Goal: Navigation & Orientation: Find specific page/section

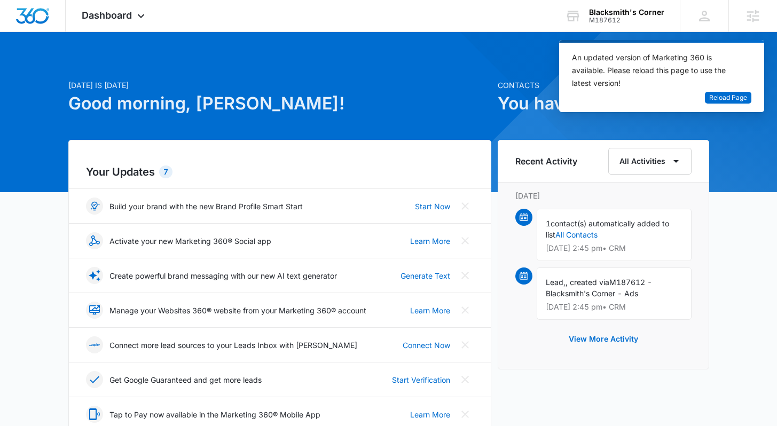
click at [123, 20] on span "Dashboard" at bounding box center [107, 15] width 50 height 11
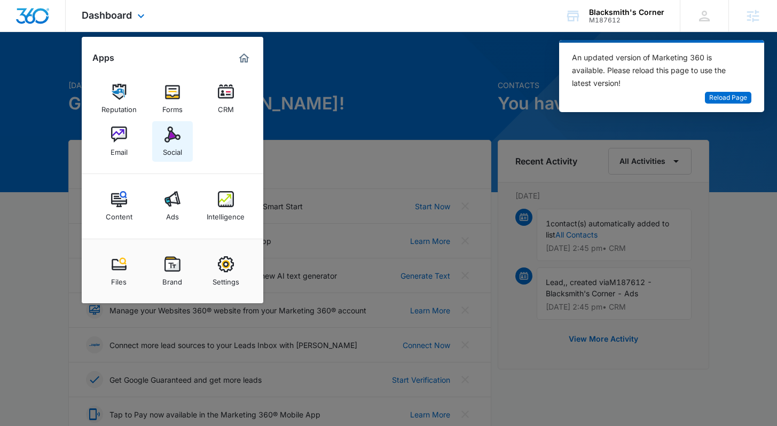
click at [168, 132] on img at bounding box center [172, 135] width 16 height 16
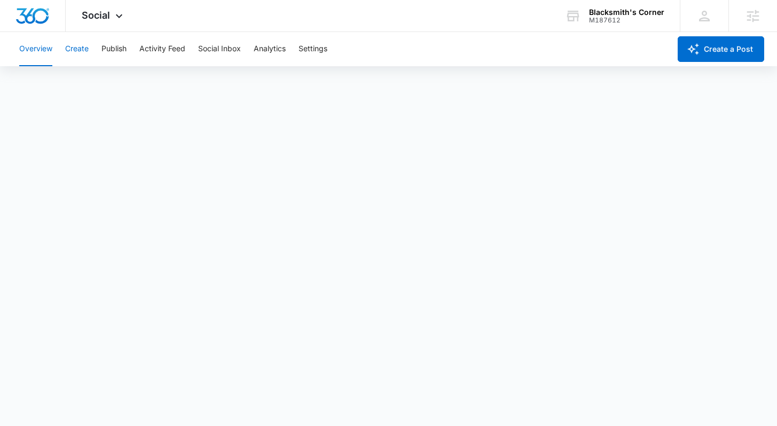
click at [66, 50] on div "Overview Create Publish Activity Feed Social Inbox Analytics Settings" at bounding box center [341, 49] width 657 height 34
click at [78, 52] on button "Create" at bounding box center [76, 49] width 23 height 34
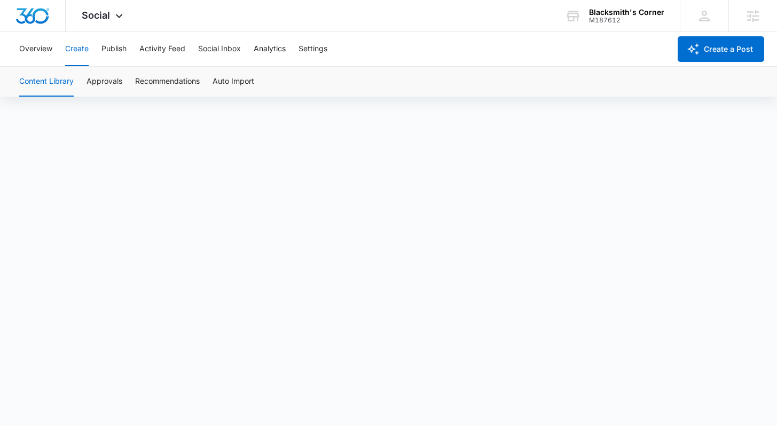
scroll to position [7, 0]
click at [40, 18] on img "Dashboard" at bounding box center [32, 16] width 34 height 16
